Goal: Task Accomplishment & Management: Manage account settings

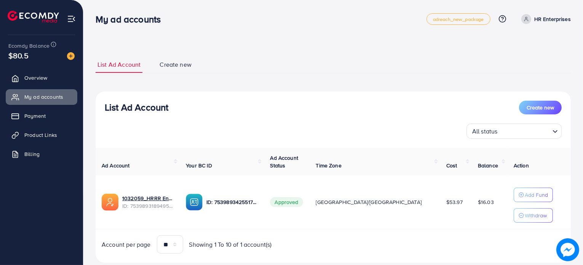
scroll to position [18, 0]
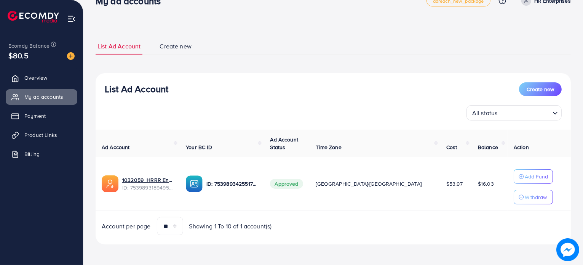
drag, startPoint x: 414, startPoint y: 184, endPoint x: 431, endPoint y: 181, distance: 17.0
click at [446, 181] on span "$53.97" at bounding box center [454, 184] width 16 height 8
drag, startPoint x: 456, startPoint y: 181, endPoint x: 473, endPoint y: 181, distance: 17.2
click at [473, 181] on td "$16.03" at bounding box center [490, 184] width 36 height 54
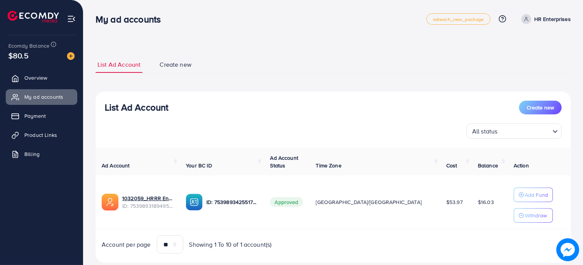
scroll to position [18, 0]
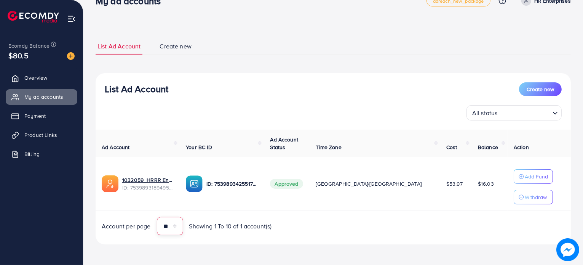
click at [174, 224] on select "** ** ** ***" at bounding box center [170, 226] width 26 height 18
click at [329, 221] on div "Account per page ** ** ** *** Showing 1 To 10 of 1 account(s)" at bounding box center [215, 226] width 238 height 18
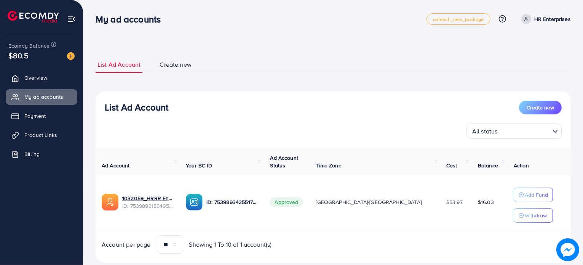
drag, startPoint x: 411, startPoint y: 199, endPoint x: 472, endPoint y: 204, distance: 61.5
click at [472, 204] on tr "1032059_HRRR Enterprises_1755518326723 ID: 7539893189495259154 ID: 753989342551…" at bounding box center [333, 202] width 475 height 54
click at [29, 115] on span "Payment" at bounding box center [36, 116] width 21 height 8
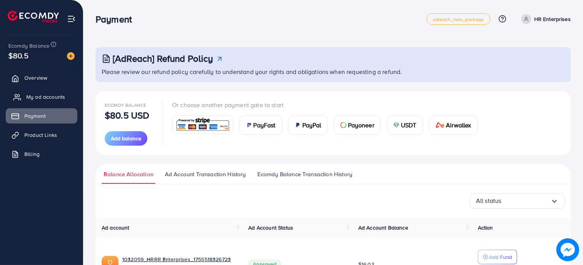
click at [32, 95] on span "My ad accounts" at bounding box center [45, 97] width 39 height 8
